Goal: Navigation & Orientation: Go to known website

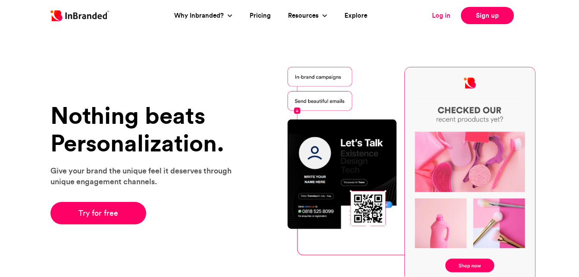
click at [441, 16] on link "Log in" at bounding box center [441, 16] width 19 height 10
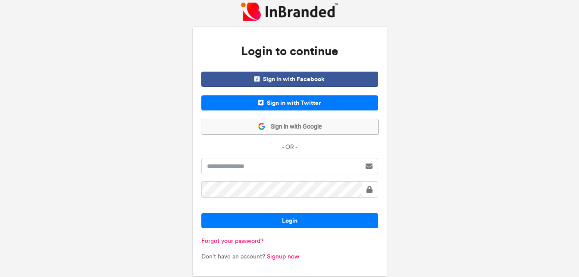
click at [303, 131] on button "Sign in with Google" at bounding box center [289, 126] width 177 height 15
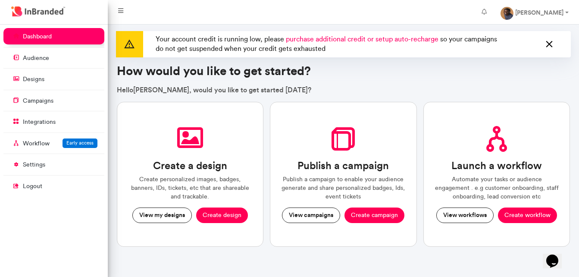
click at [547, 41] on icon at bounding box center [548, 44] width 11 height 14
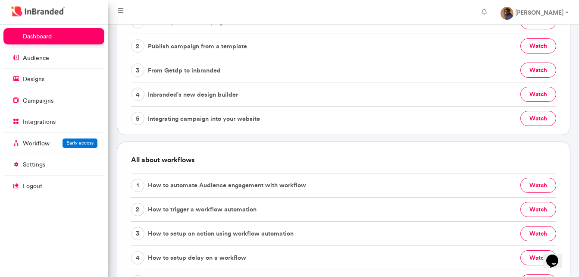
scroll to position [309, 0]
click at [190, 72] on span "From Getdp to inbranded" at bounding box center [184, 69] width 73 height 13
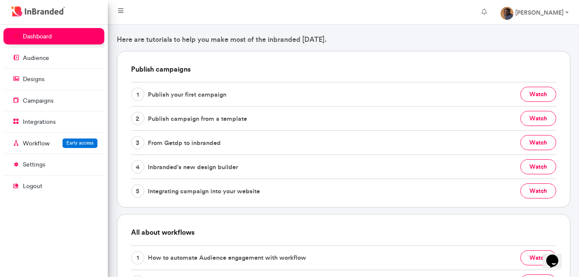
scroll to position [236, 0]
